Goal: Find specific page/section: Find specific page/section

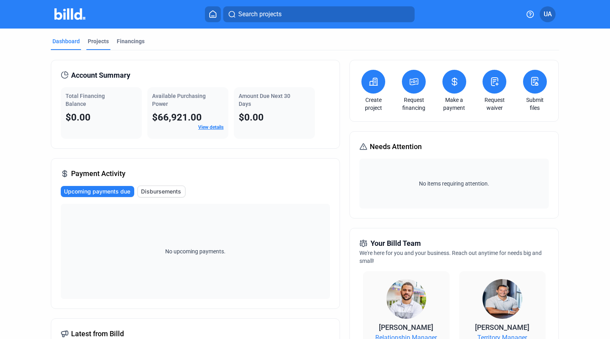
click at [91, 43] on div "Projects" at bounding box center [98, 41] width 21 height 8
